Goal: Task Accomplishment & Management: Manage account settings

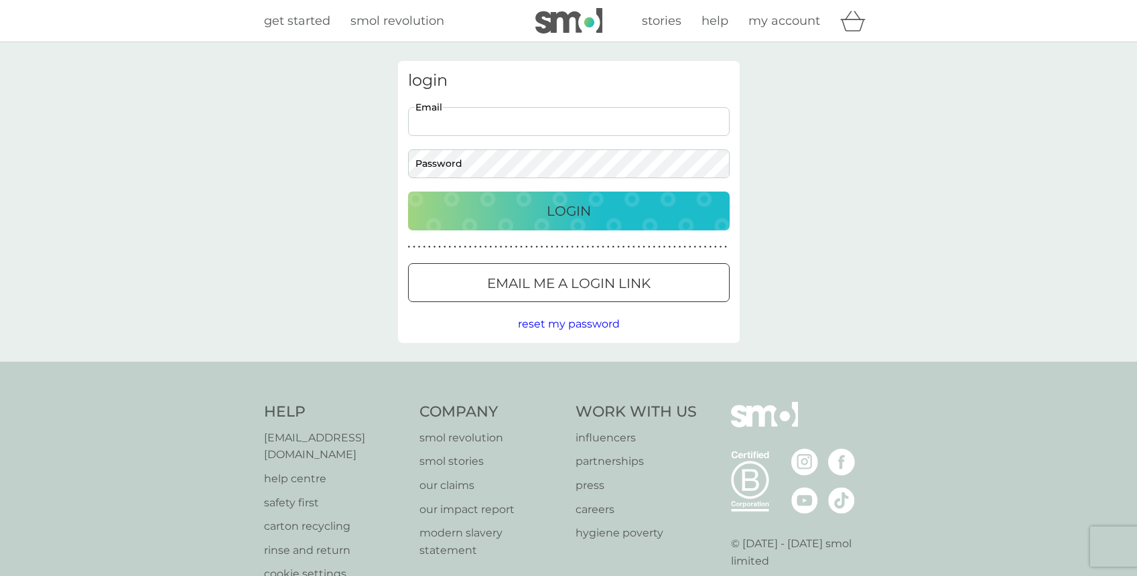
click at [466, 123] on input "Email" at bounding box center [569, 121] width 322 height 29
type input "[PERSON_NAME][EMAIL_ADDRESS][PERSON_NAME][DOMAIN_NAME]"
click at [571, 208] on p "Login" at bounding box center [569, 210] width 44 height 21
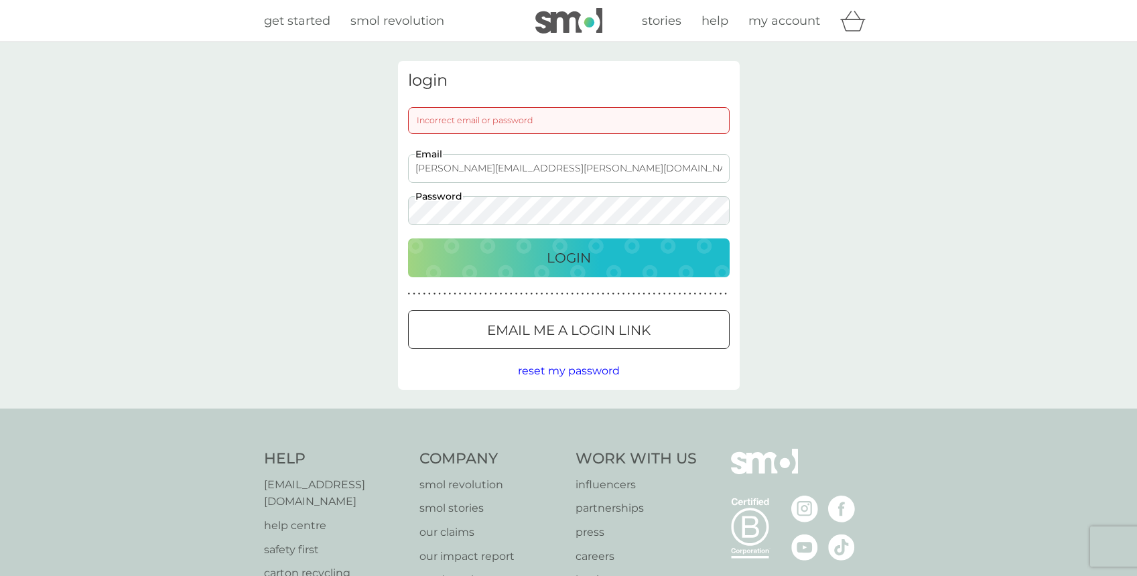
click at [573, 372] on span "reset my password" at bounding box center [569, 370] width 102 height 13
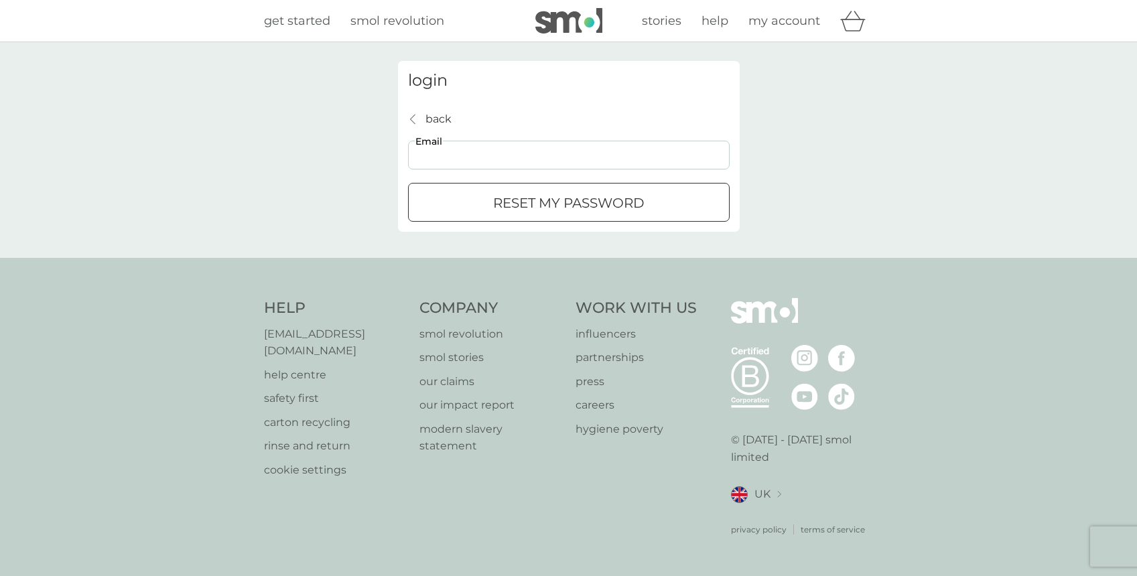
click at [458, 155] on input "Email" at bounding box center [569, 155] width 322 height 29
click at [458, 151] on input "Email" at bounding box center [569, 155] width 322 height 29
click at [523, 125] on div "back back Email reset my password" at bounding box center [569, 167] width 322 height 112
click at [482, 156] on input "Email" at bounding box center [569, 155] width 322 height 29
type input "jason.rabinowitz@btinternet.com"
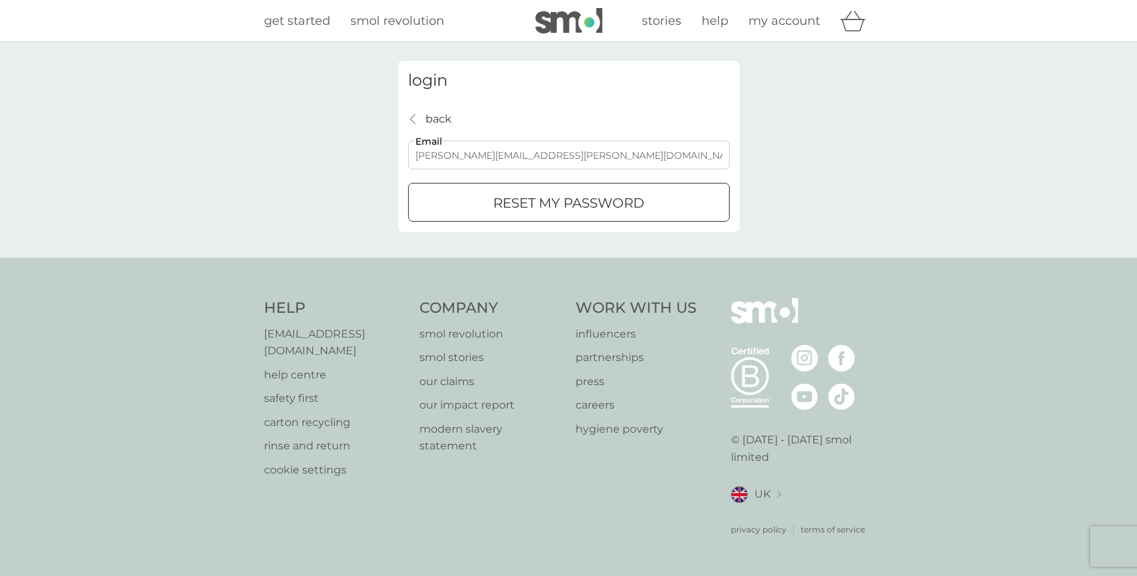
click at [519, 199] on p "reset my password" at bounding box center [568, 202] width 151 height 21
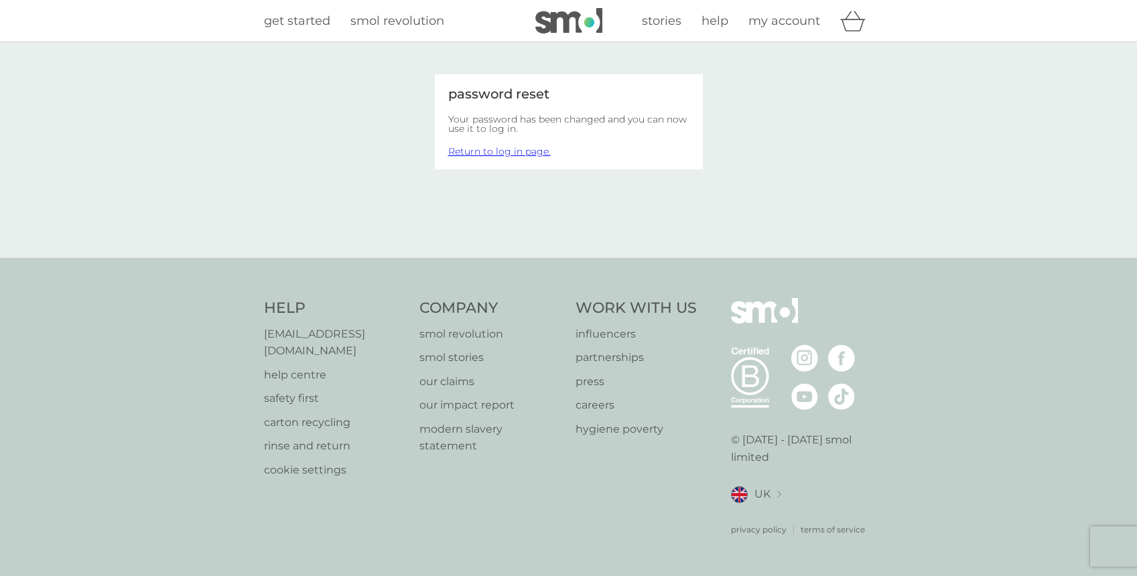
click at [529, 152] on link "Return to log in page." at bounding box center [499, 151] width 102 height 12
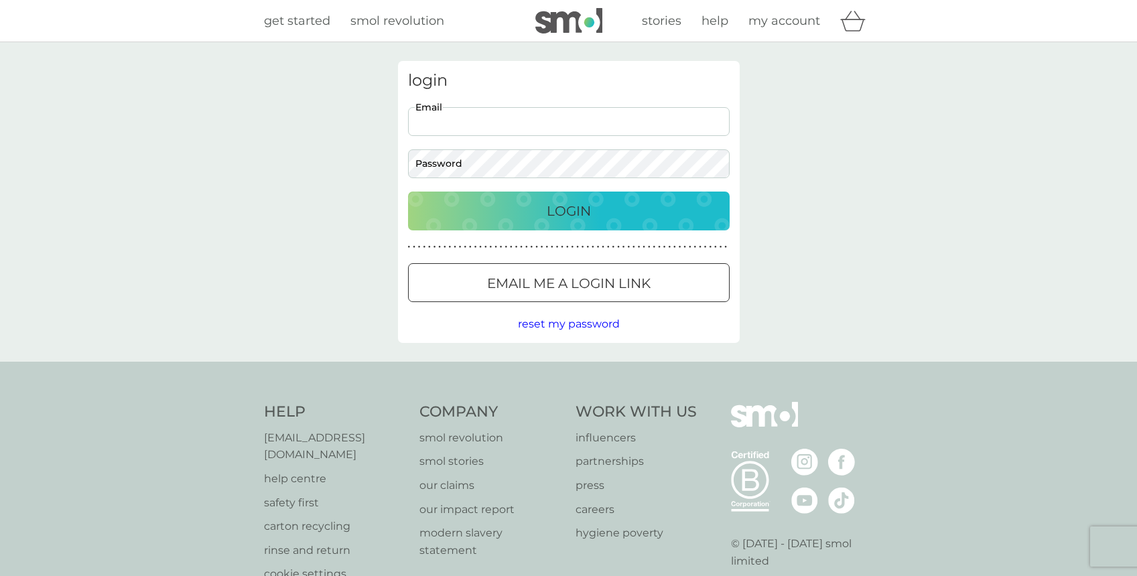
click at [454, 121] on input "Email" at bounding box center [569, 121] width 322 height 29
click at [444, 123] on input "Email" at bounding box center [569, 121] width 322 height 29
click at [456, 126] on input "Email" at bounding box center [569, 121] width 322 height 29
type input "[PERSON_NAME][EMAIL_ADDRESS][PERSON_NAME][DOMAIN_NAME]"
click at [344, 188] on div "login jason.rabinowitz@btinternet.com Email Password Login ● ● ● ● ● ● ● ● ● ● …" at bounding box center [568, 202] width 1137 height 320
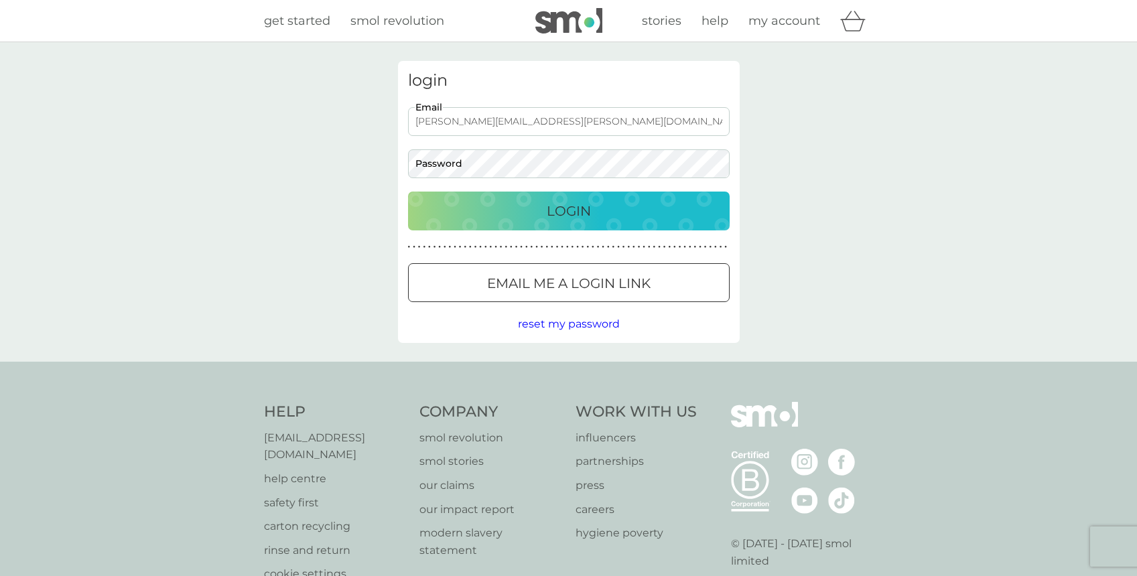
click at [561, 280] on div at bounding box center [569, 284] width 48 height 14
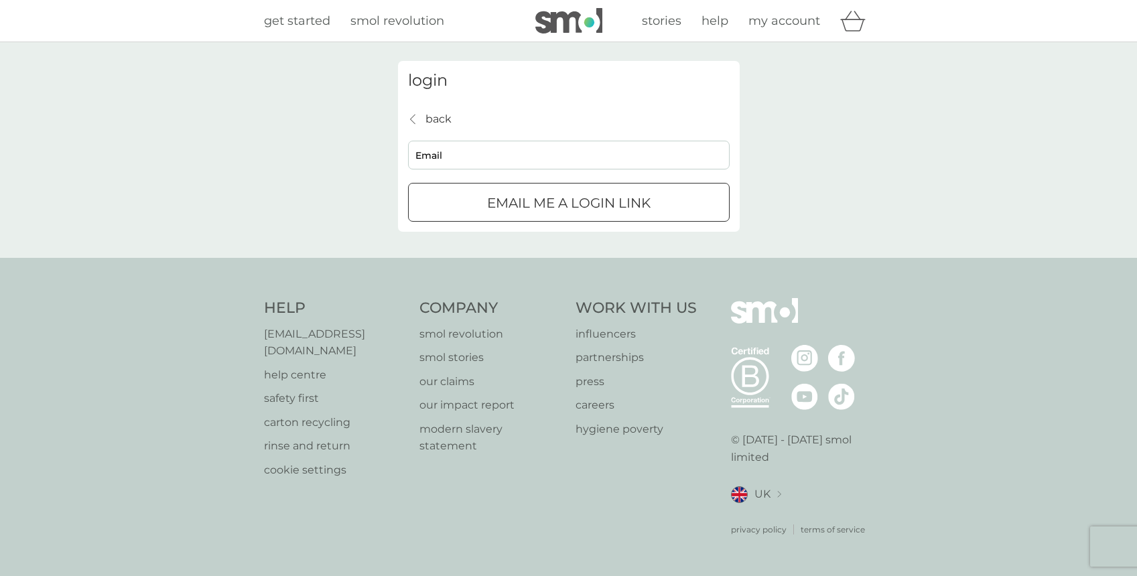
click at [556, 204] on div "submit" at bounding box center [569, 203] width 48 height 14
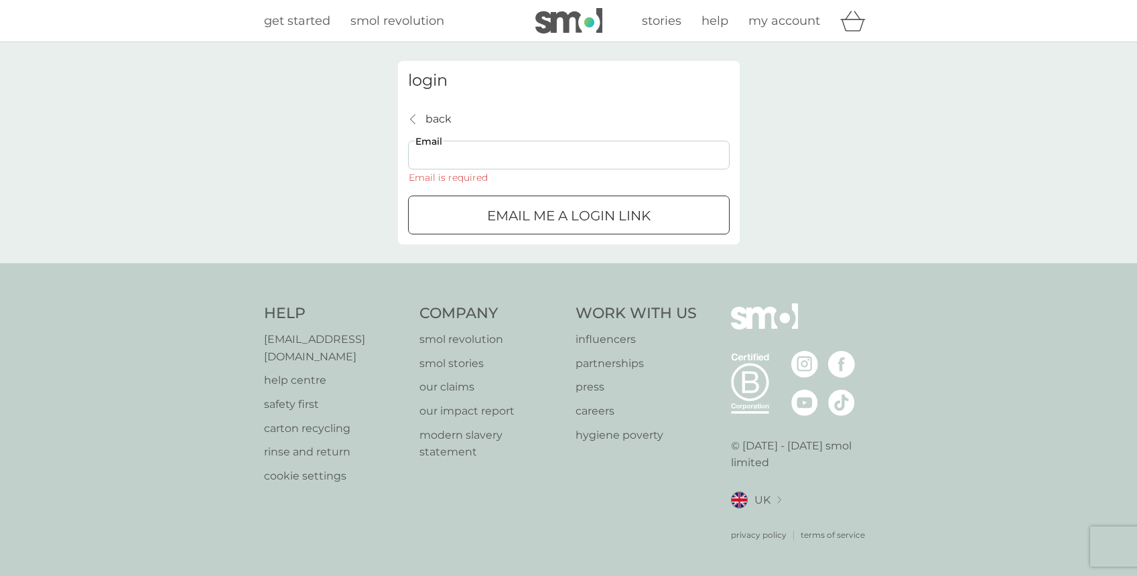
click at [470, 163] on input "Email" at bounding box center [569, 155] width 322 height 29
click at [456, 156] on input "Email" at bounding box center [569, 155] width 322 height 29
click at [440, 180] on div "Email is required" at bounding box center [448, 177] width 80 height 9
click at [447, 162] on input "Email" at bounding box center [569, 155] width 322 height 29
type input "jason.rabinowitz@btinternet.com"
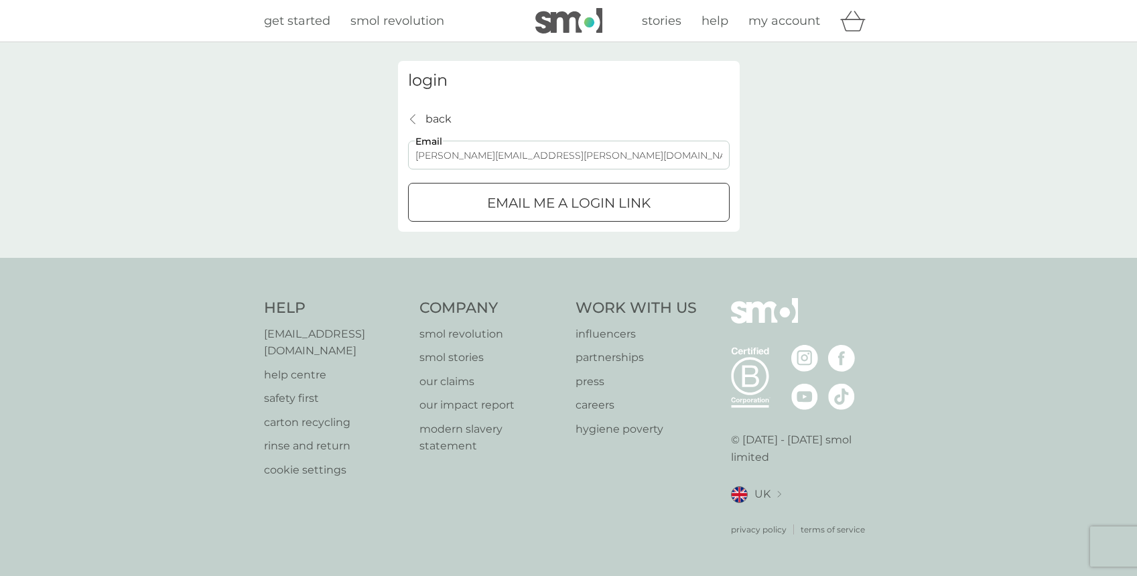
click at [475, 206] on div "Email me a login link" at bounding box center [569, 202] width 320 height 21
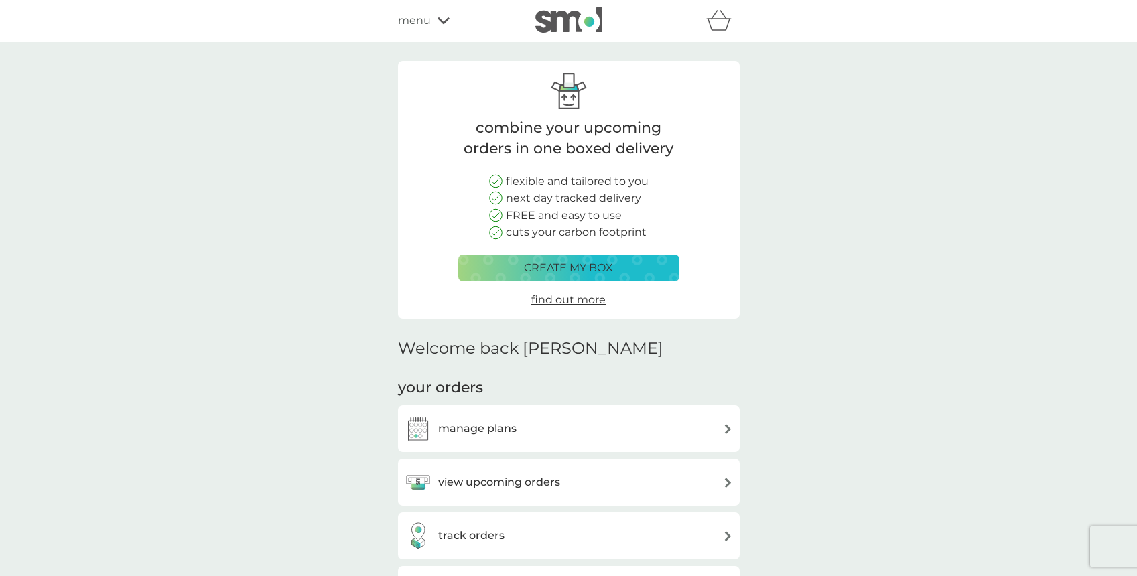
click at [456, 474] on h3 "view upcoming orders" at bounding box center [499, 482] width 122 height 17
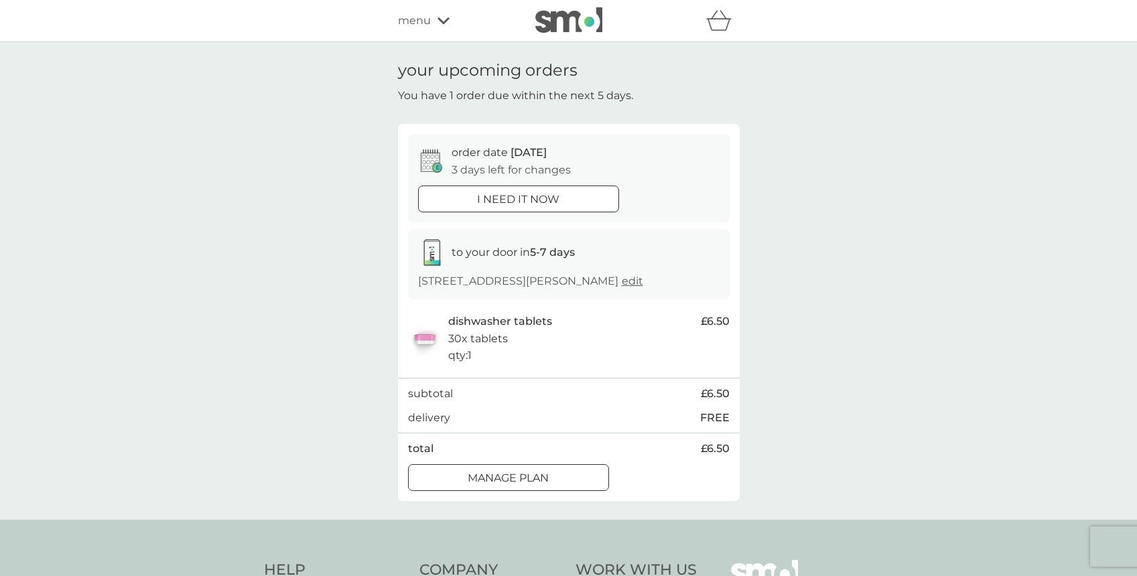
click at [527, 476] on div at bounding box center [524, 477] width 5 height 5
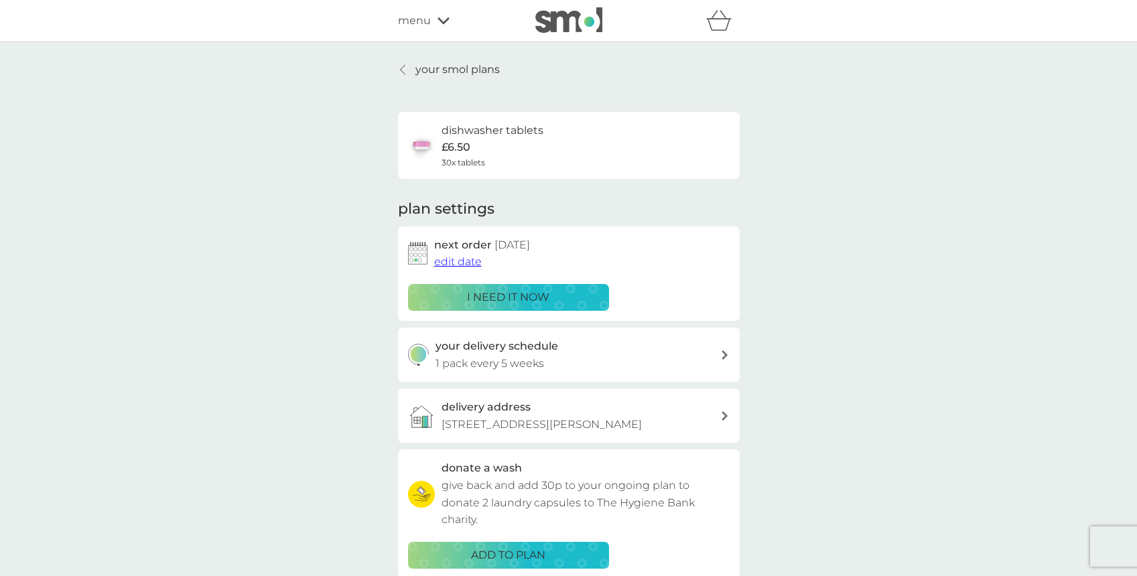
click at [460, 263] on span "edit date" at bounding box center [458, 261] width 48 height 13
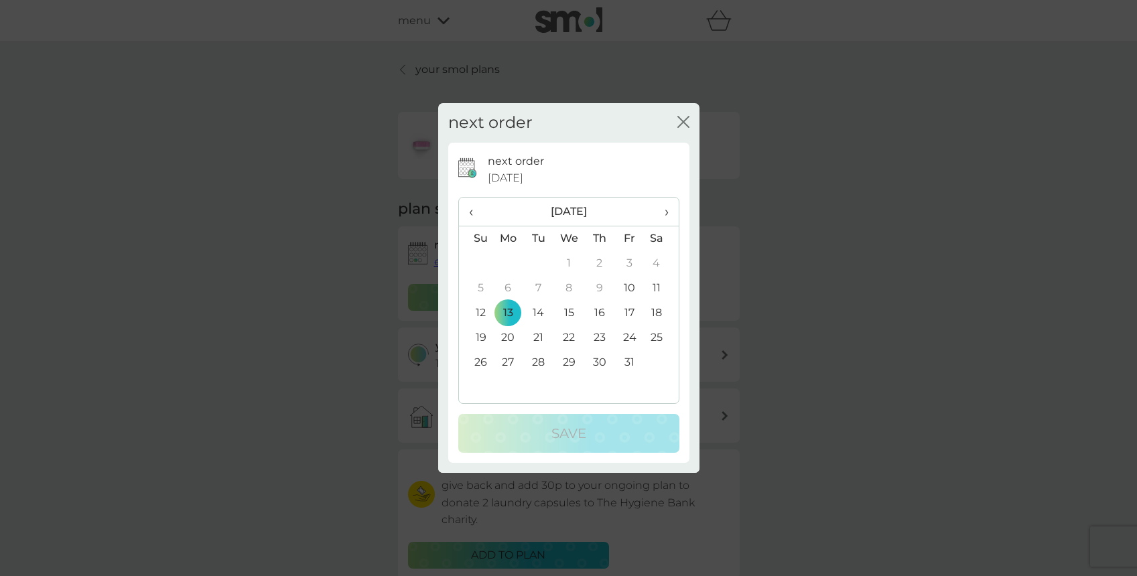
click at [600, 334] on td "23" at bounding box center [599, 338] width 30 height 25
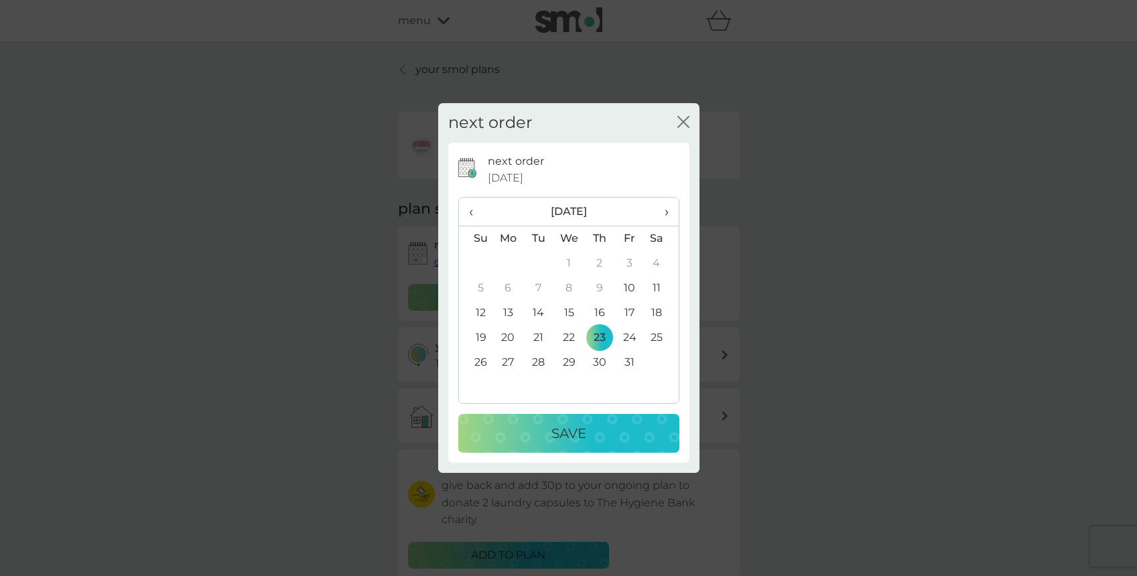
click at [565, 427] on p "Save" at bounding box center [568, 433] width 35 height 21
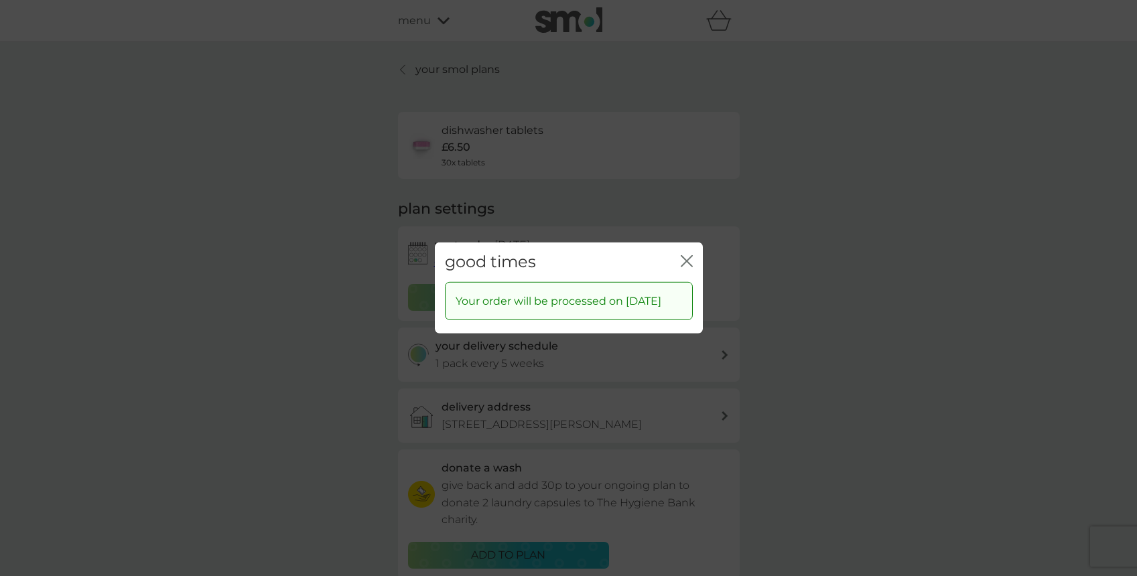
click at [685, 255] on icon "close" at bounding box center [687, 261] width 12 height 12
